Goal: Navigation & Orientation: Find specific page/section

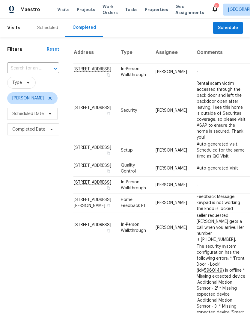
click at [54, 30] on div "Scheduled" at bounding box center [47, 28] width 21 height 6
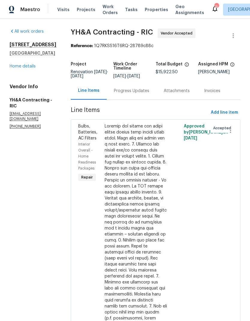
click at [29, 68] on link "Home details" at bounding box center [23, 66] width 26 height 4
